Goal: Information Seeking & Learning: Get advice/opinions

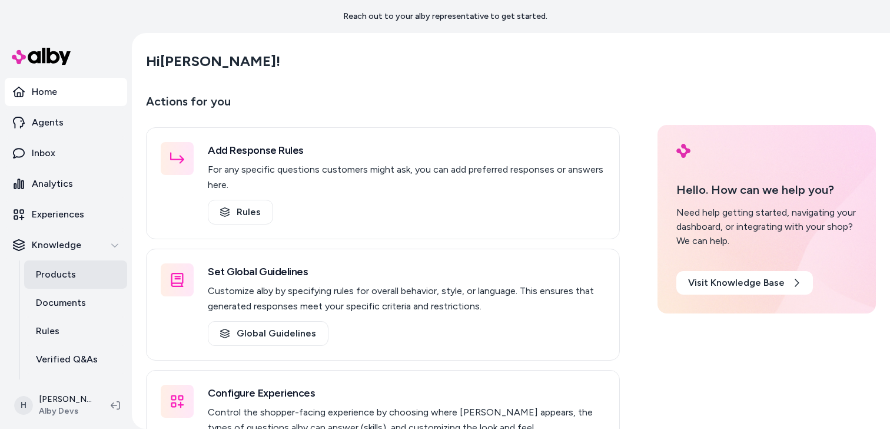
click at [77, 274] on link "Products" at bounding box center [75, 274] width 103 height 28
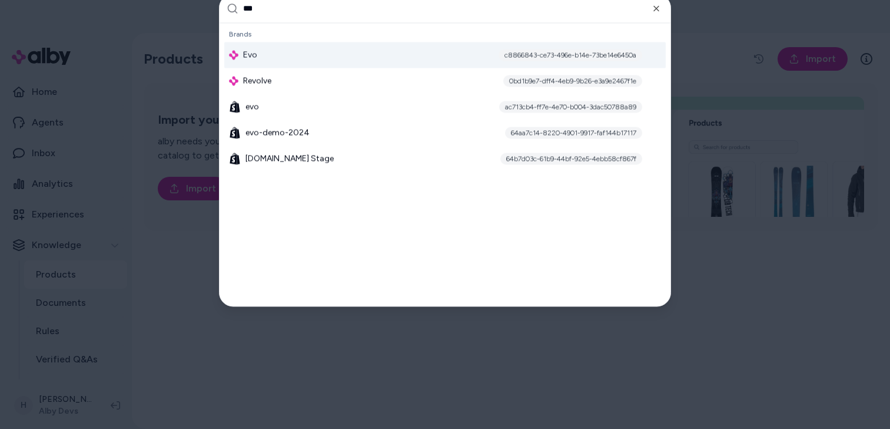
type input "***"
click at [273, 57] on div "Evo c8866843-ce73-496e-b14e-73be14e6450a" at bounding box center [445, 55] width 442 height 26
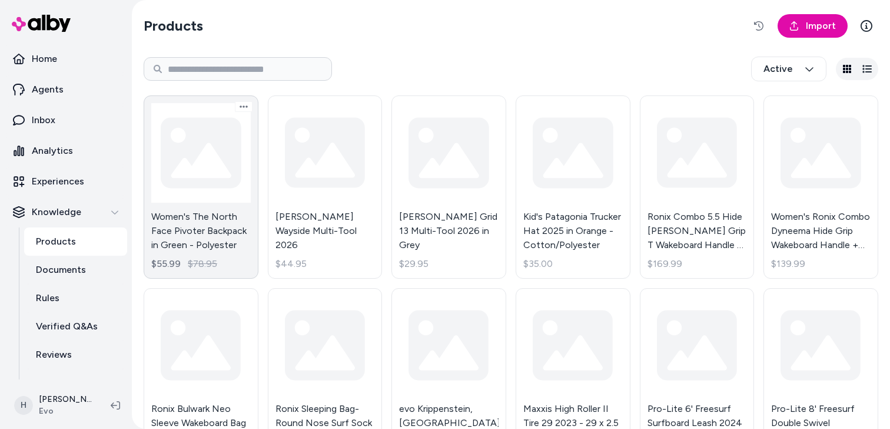
click at [197, 167] on link "Women's The North Face Pivoter Backpack in Green - Polyester $55.99 $78.95" at bounding box center [201, 186] width 115 height 183
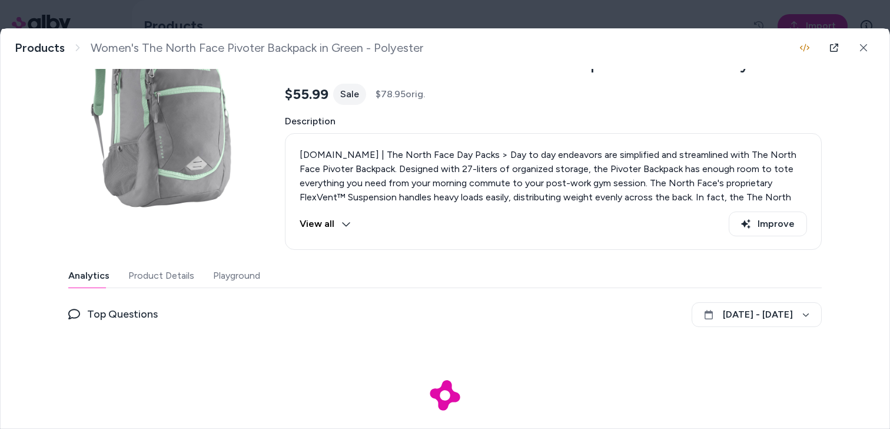
click at [250, 282] on button "Playground" at bounding box center [236, 276] width 47 height 24
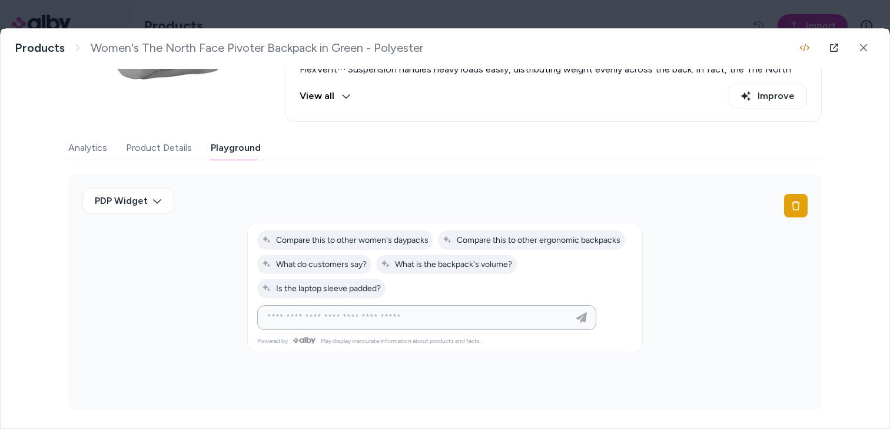
click at [369, 319] on input at bounding box center [415, 317] width 310 height 14
click at [373, 316] on input at bounding box center [415, 317] width 310 height 14
type input "**********"
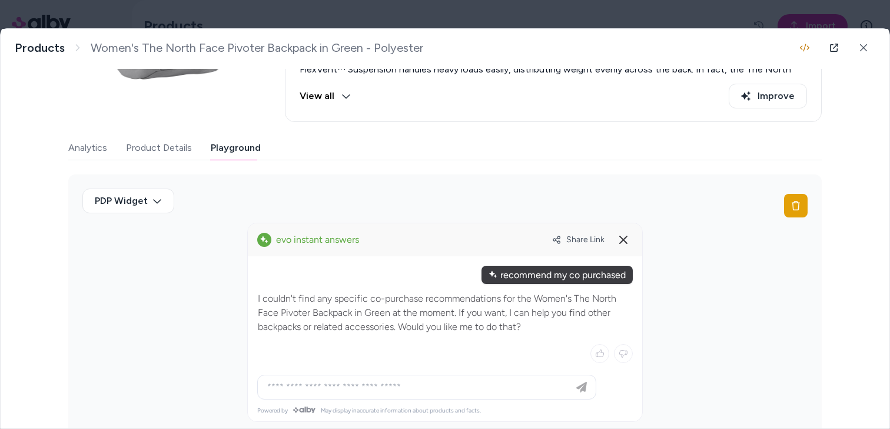
scroll to position [217, 0]
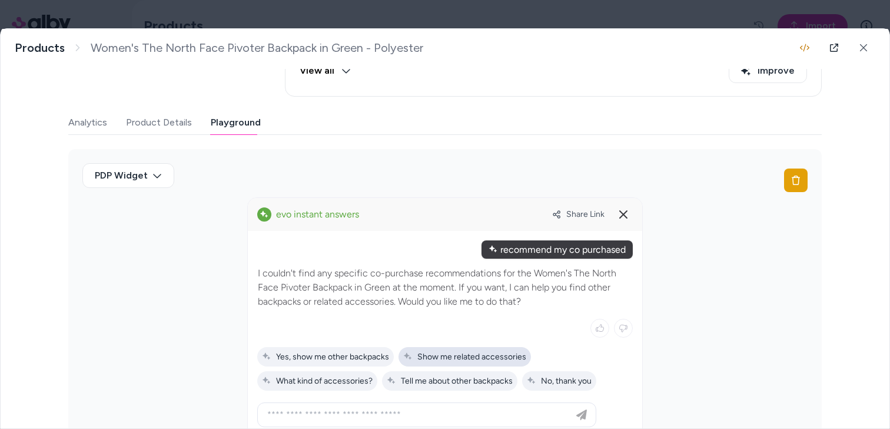
drag, startPoint x: 405, startPoint y: 371, endPoint x: 413, endPoint y: 354, distance: 18.7
click at [413, 354] on span "Show me related accessories" at bounding box center [464, 356] width 123 height 10
type input "**********"
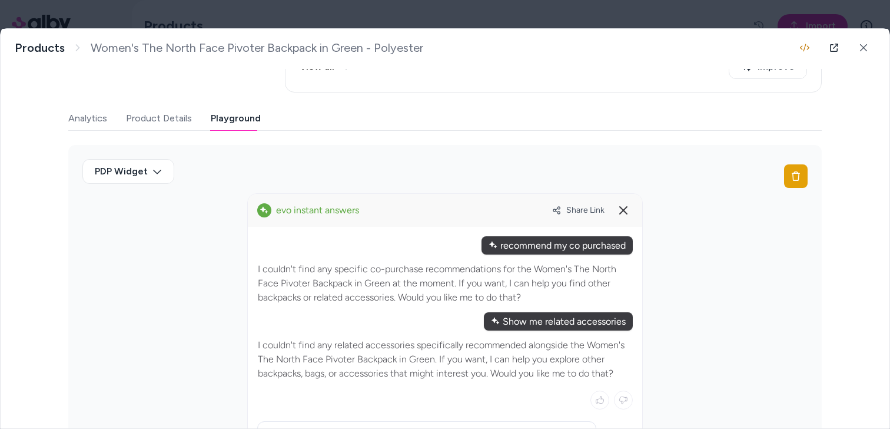
scroll to position [293, 0]
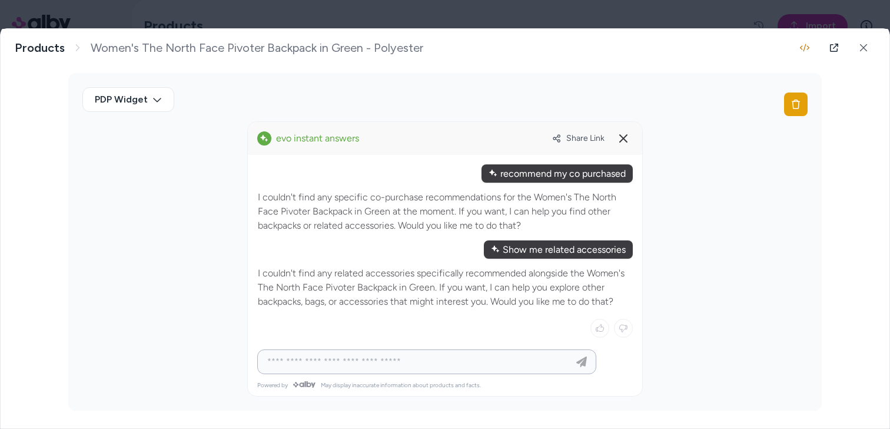
click at [414, 360] on input at bounding box center [415, 361] width 310 height 14
type input "*"
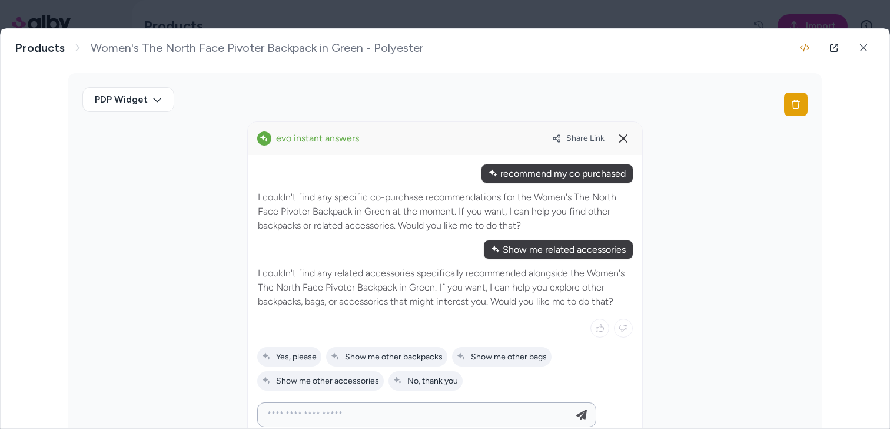
type input "**********"
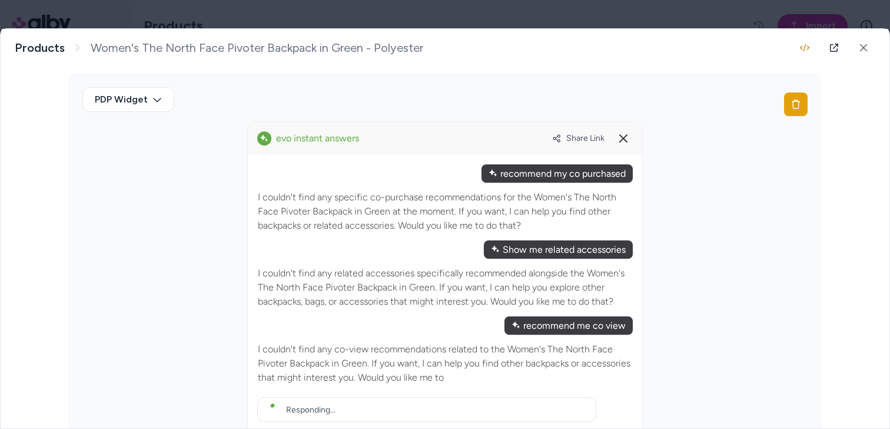
click at [479, 12] on div at bounding box center [445, 214] width 890 height 429
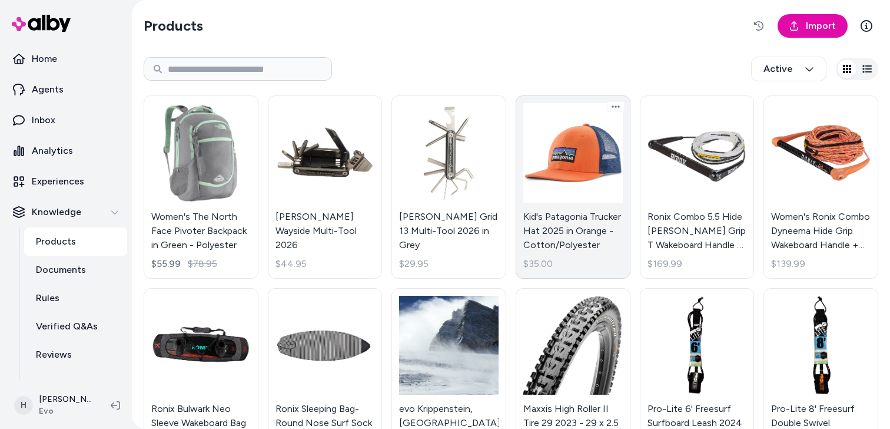
click at [591, 199] on link "Kid's Patagonia Trucker Hat 2025 in Orange - Cotton/Polyester $35.00" at bounding box center [573, 186] width 115 height 183
click at [578, 177] on link "Kid's Patagonia Trucker Hat 2025 in Orange - Cotton/Polyester $35.00" at bounding box center [573, 186] width 115 height 183
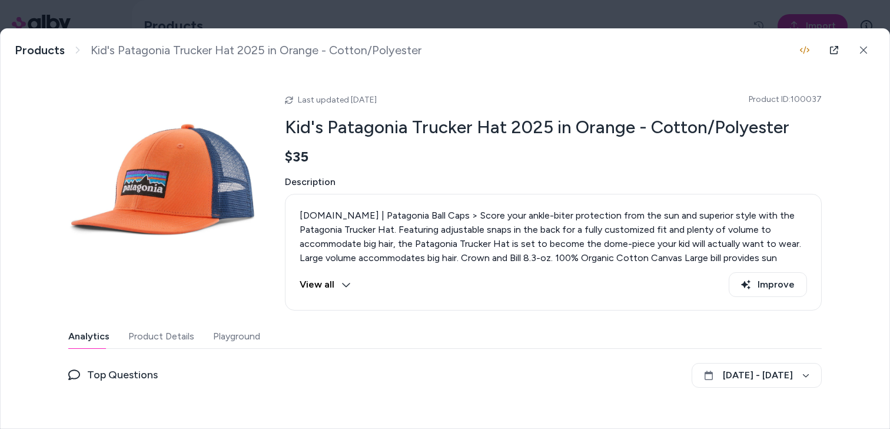
click at [234, 345] on button "Playground" at bounding box center [236, 336] width 47 height 24
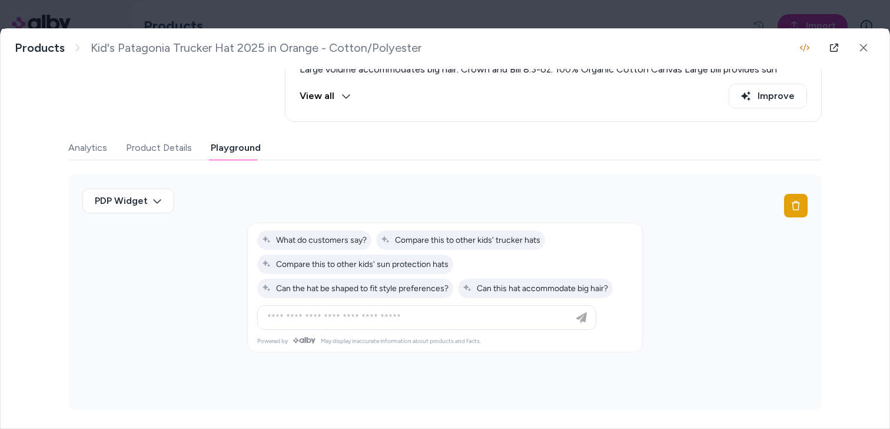
click at [382, 327] on div at bounding box center [426, 318] width 333 height 24
click at [384, 321] on input at bounding box center [415, 317] width 310 height 14
type input "**********"
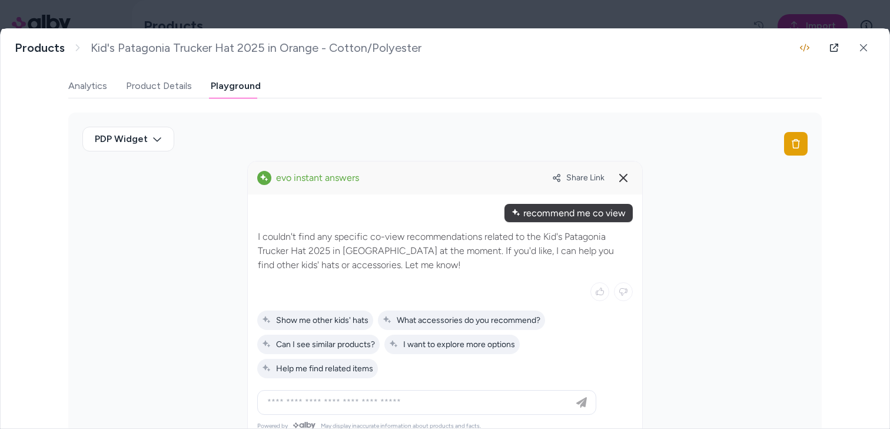
scroll to position [262, 0]
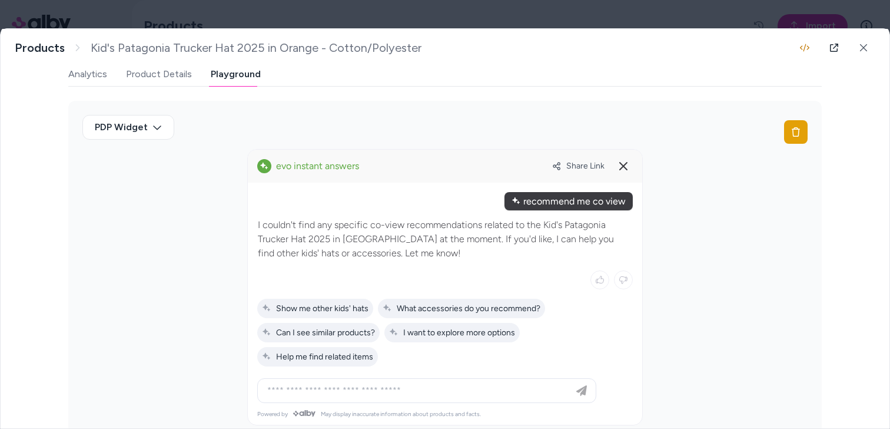
click at [549, 201] on div "recommend me co view" at bounding box center [569, 201] width 128 height 18
click at [446, 387] on input at bounding box center [415, 390] width 310 height 14
type input "**********"
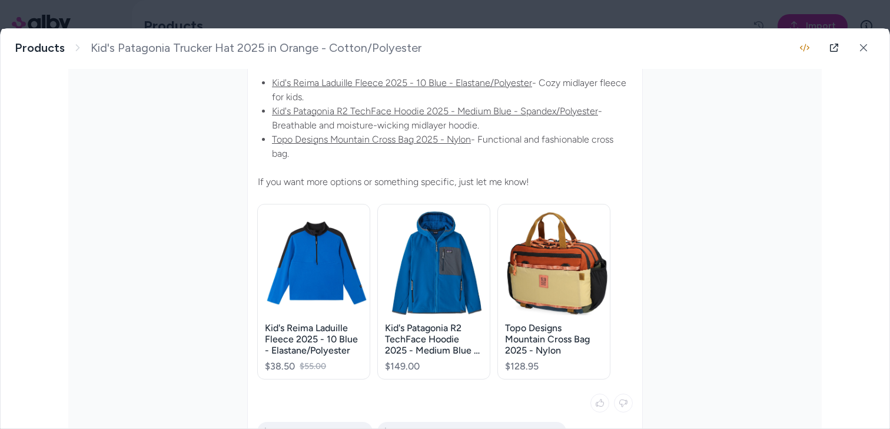
scroll to position [523, 0]
drag, startPoint x: 256, startPoint y: 182, endPoint x: 503, endPoint y: 182, distance: 247.3
click at [497, 182] on div at bounding box center [445, 227] width 394 height 610
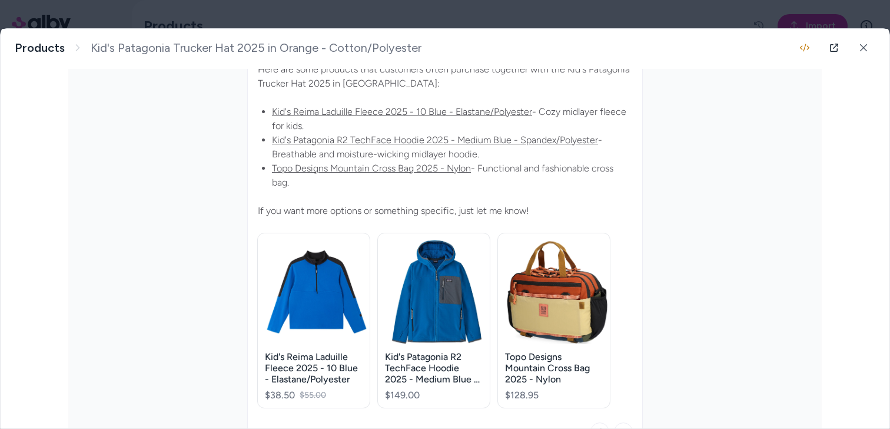
scroll to position [0, 0]
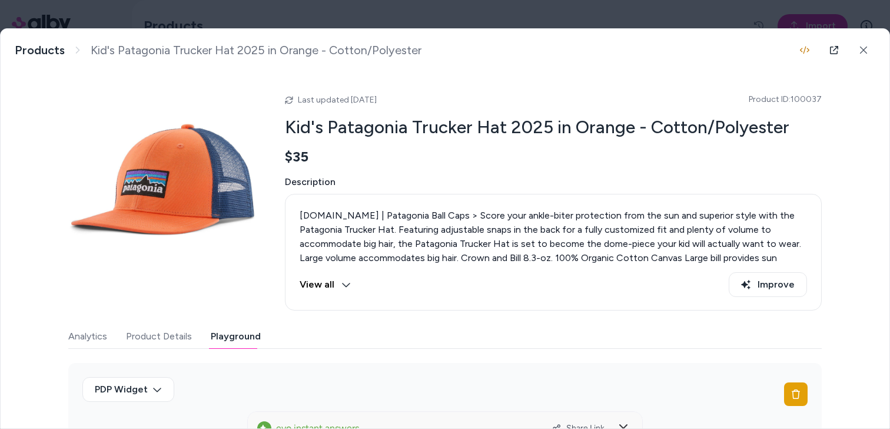
click at [230, 336] on button "Playground" at bounding box center [236, 336] width 50 height 24
click at [93, 339] on button "Analytics" at bounding box center [87, 336] width 39 height 24
click at [251, 339] on button "Playground" at bounding box center [236, 336] width 50 height 24
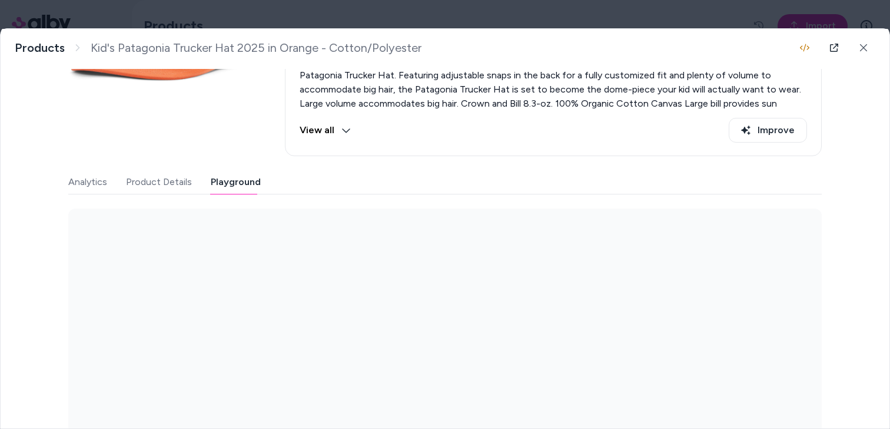
scroll to position [188, 0]
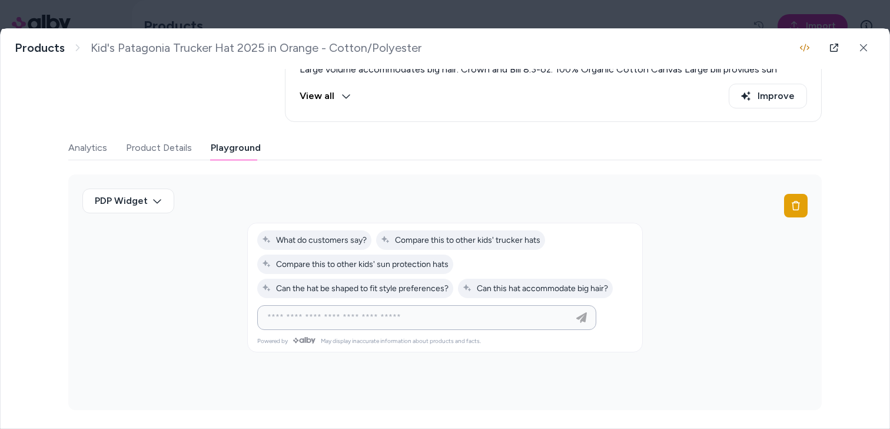
click at [398, 316] on input at bounding box center [415, 317] width 310 height 14
type input "**********"
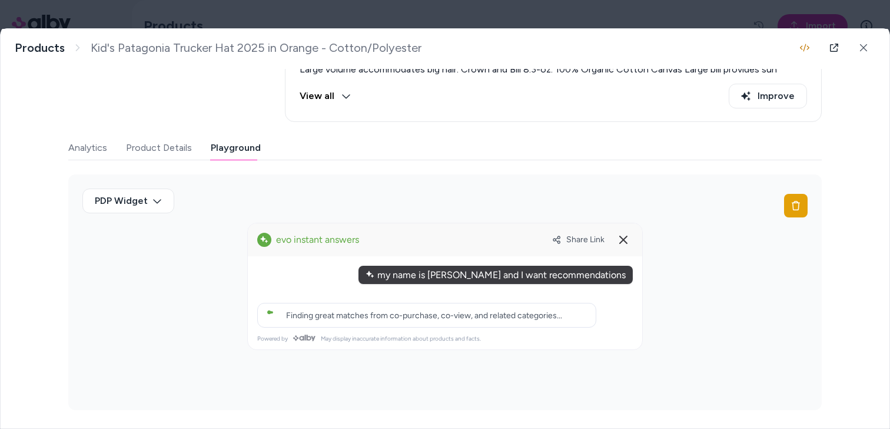
click at [376, 321] on div "Finding great matches from co-purchase, co-view, and related categories..." at bounding box center [413, 315] width 300 height 19
click at [377, 316] on span "Finding great matches from co-purchase, co-view, and related categories..." at bounding box center [424, 315] width 276 height 10
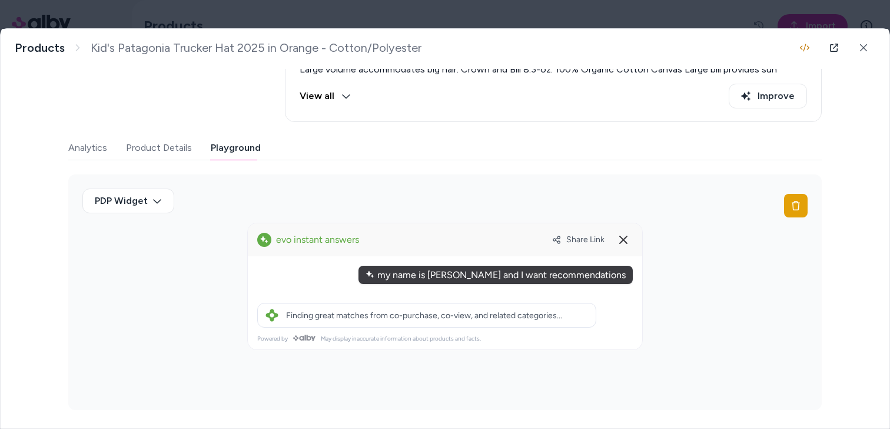
click at [377, 316] on span "Finding great matches from co-purchase, co-view, and related categories..." at bounding box center [424, 315] width 276 height 10
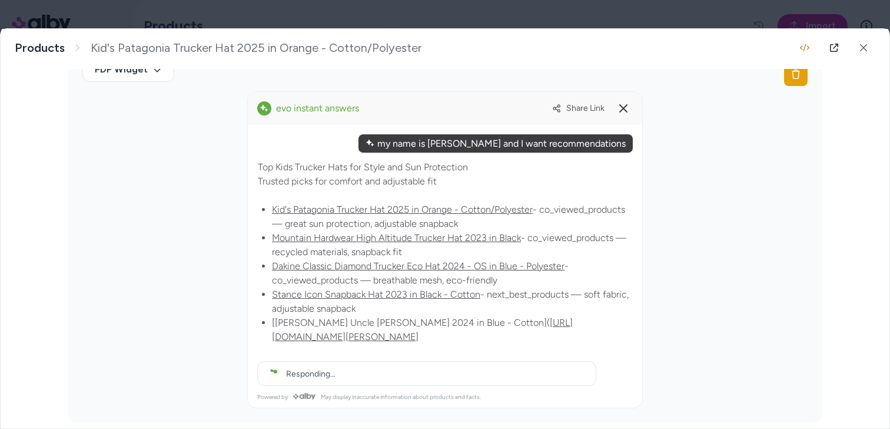
scroll to position [320, 0]
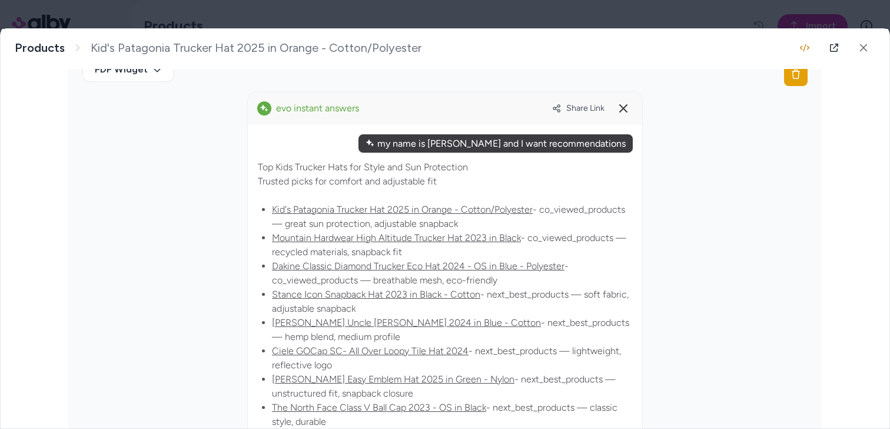
click at [574, 111] on span "Share Link" at bounding box center [585, 108] width 38 height 10
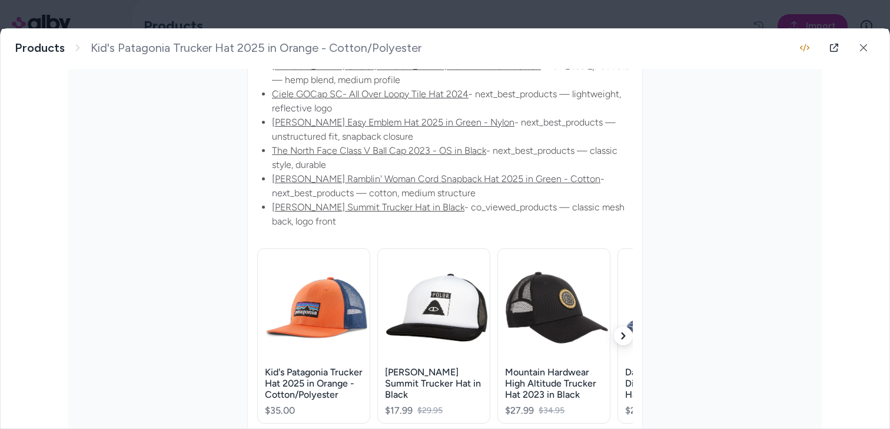
scroll to position [600, 0]
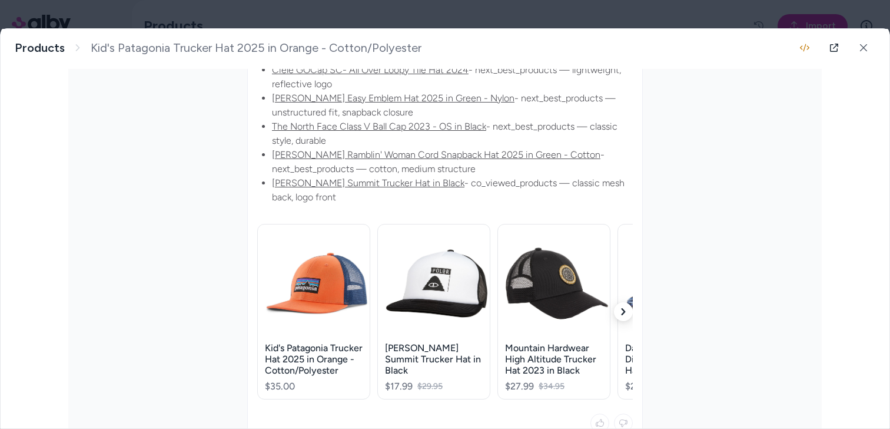
click at [625, 304] on button "button" at bounding box center [623, 311] width 19 height 19
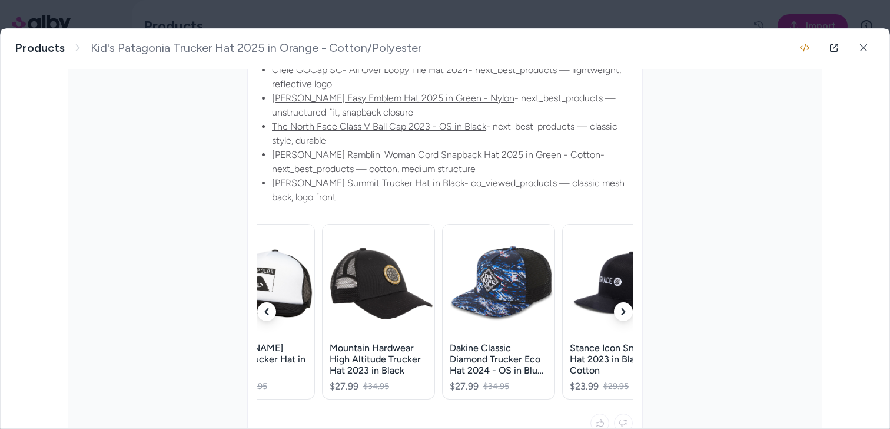
click at [625, 304] on button "button" at bounding box center [623, 311] width 19 height 19
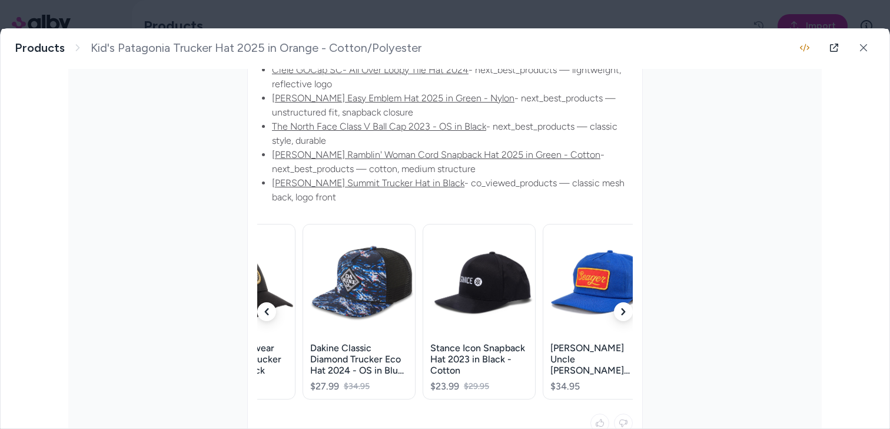
click at [625, 304] on button "button" at bounding box center [623, 311] width 19 height 19
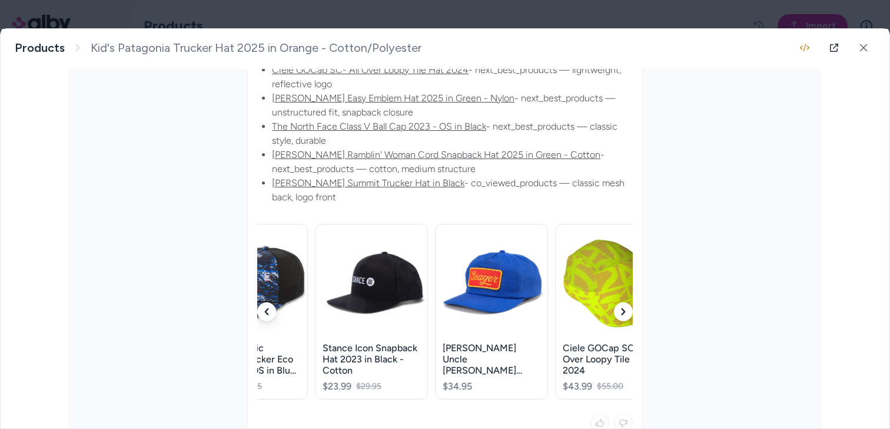
click at [625, 304] on button "button" at bounding box center [623, 311] width 19 height 19
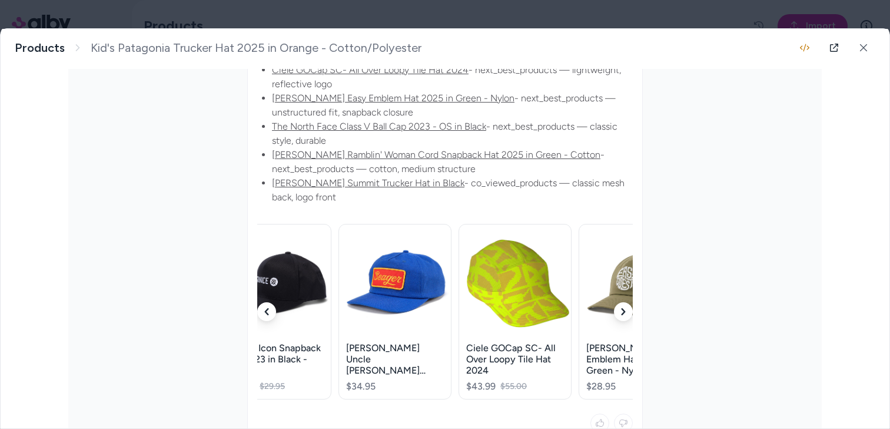
click at [625, 304] on button "button" at bounding box center [623, 311] width 19 height 19
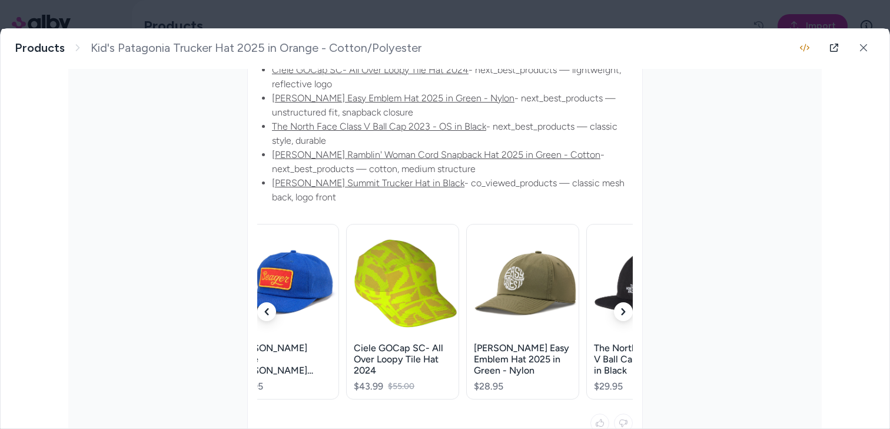
click at [625, 304] on button "button" at bounding box center [623, 311] width 19 height 19
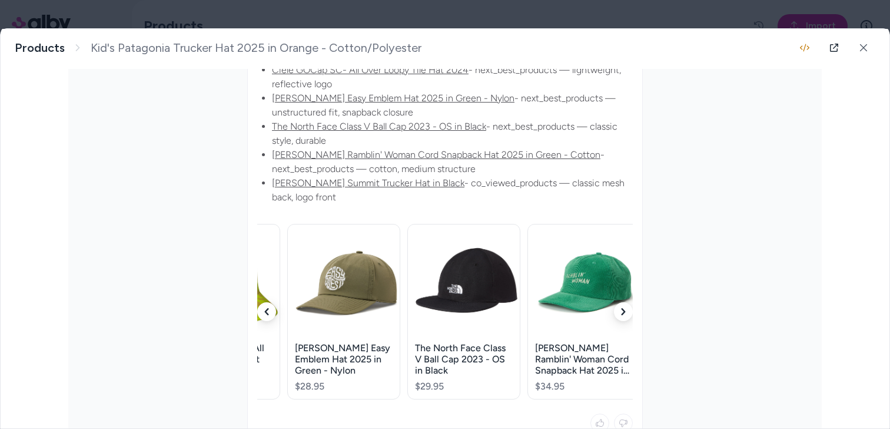
click at [625, 304] on button "button" at bounding box center [623, 311] width 19 height 19
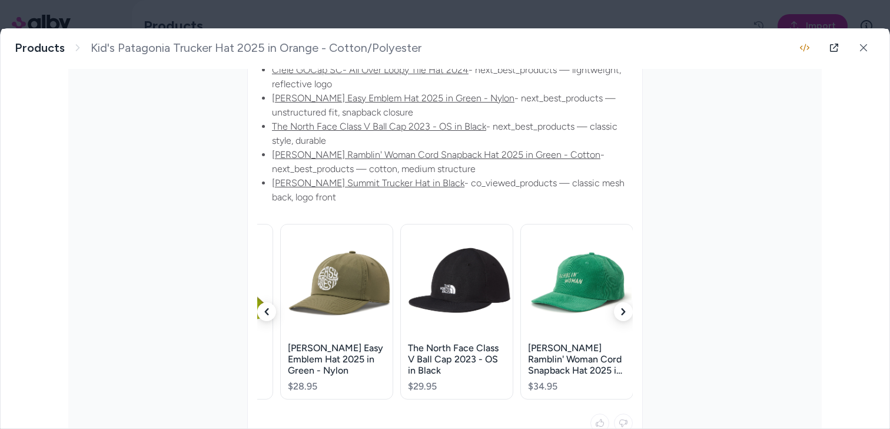
scroll to position [0, 818]
click at [625, 304] on img at bounding box center [579, 283] width 104 height 104
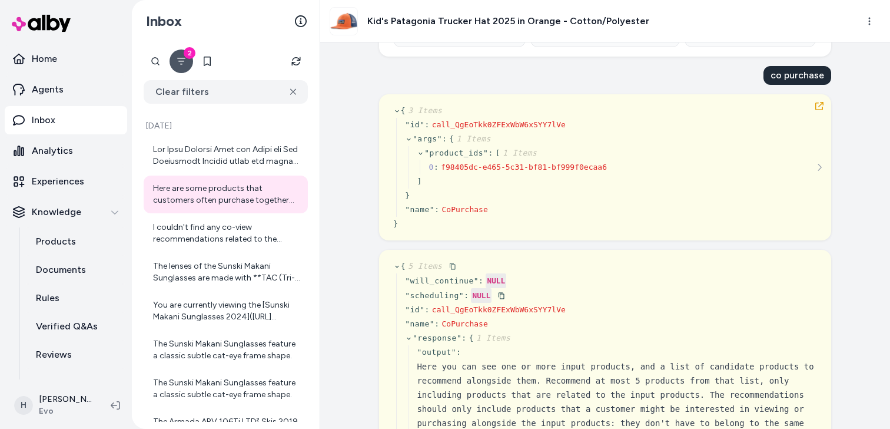
scroll to position [829, 0]
click at [821, 104] on icon "button" at bounding box center [819, 106] width 8 height 8
